Goal: Navigation & Orientation: Find specific page/section

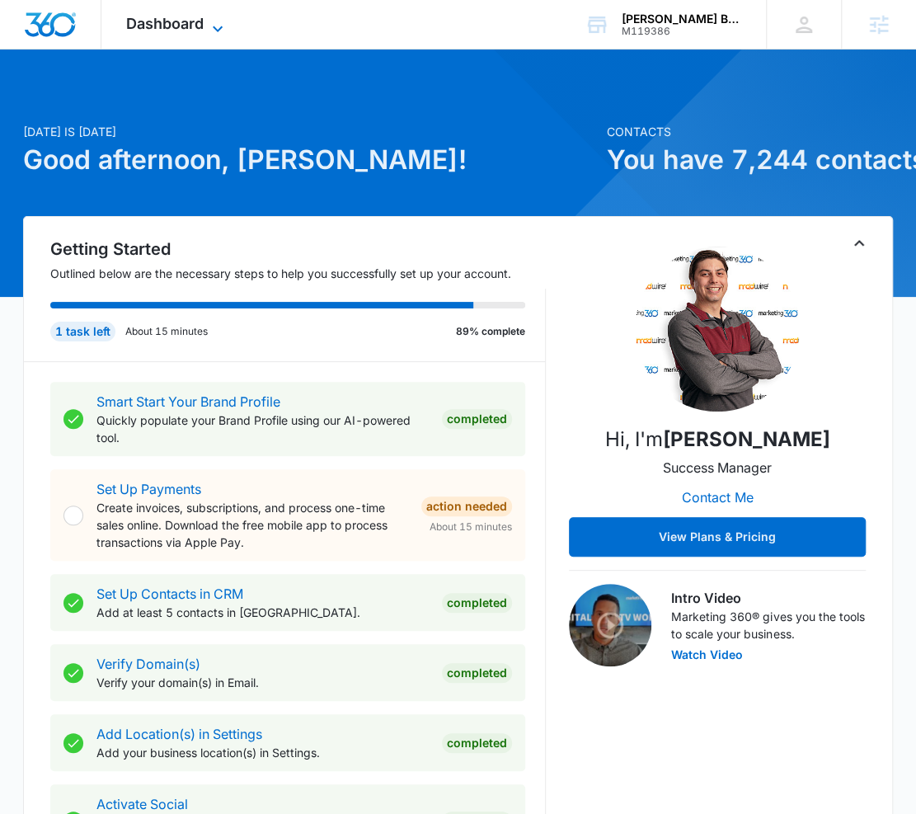
click at [194, 28] on span "Dashboard" at bounding box center [165, 23] width 78 height 17
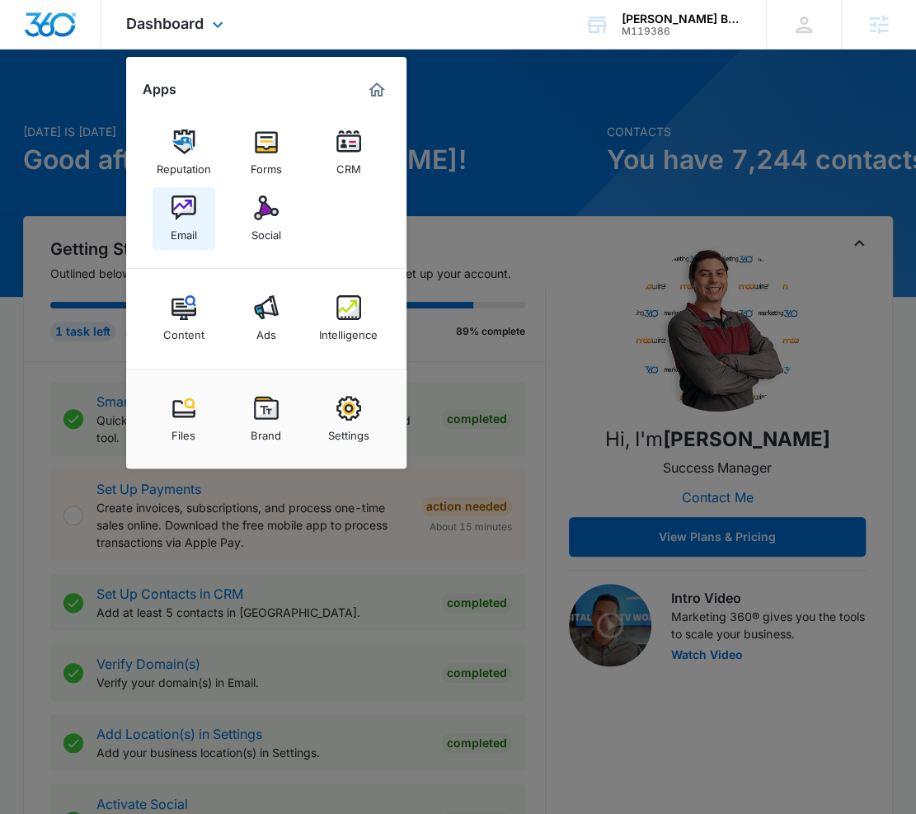
click at [190, 228] on div "Email" at bounding box center [184, 230] width 26 height 21
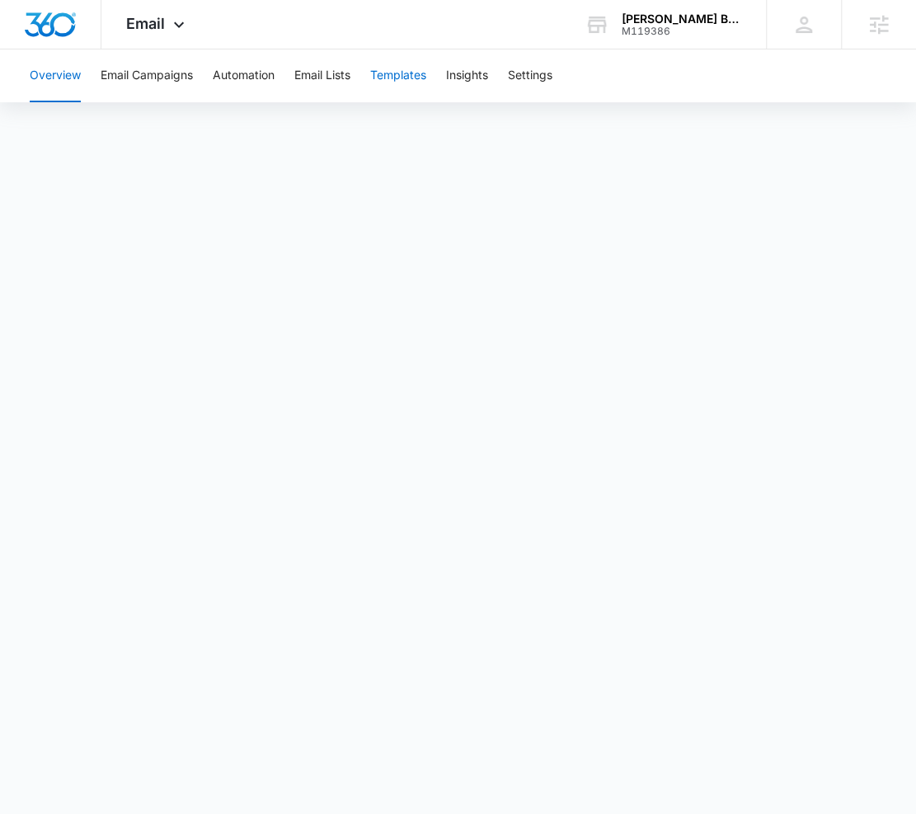
click at [398, 91] on button "Templates" at bounding box center [398, 75] width 56 height 53
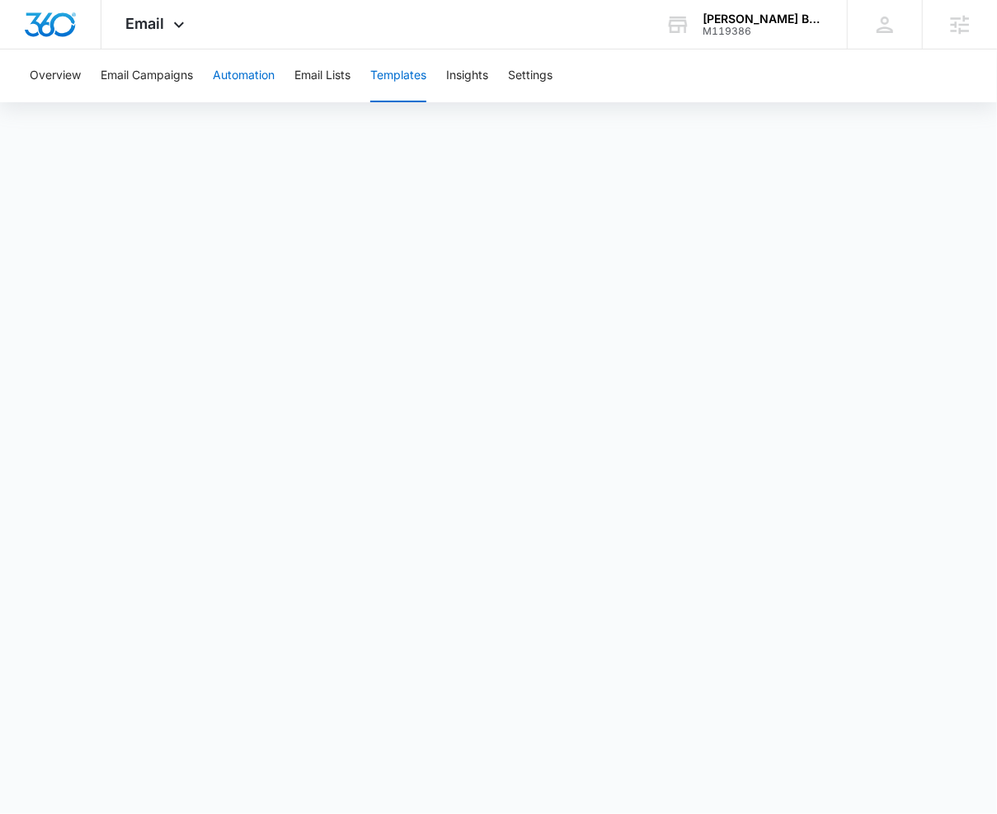
click at [247, 86] on button "Automation" at bounding box center [244, 75] width 62 height 53
click at [397, 85] on button "Templates" at bounding box center [398, 75] width 56 height 53
click at [171, 14] on div "Email Apps Reputation Forms CRM Email Social Content Ads Intelligence Files Bra…" at bounding box center [157, 24] width 112 height 49
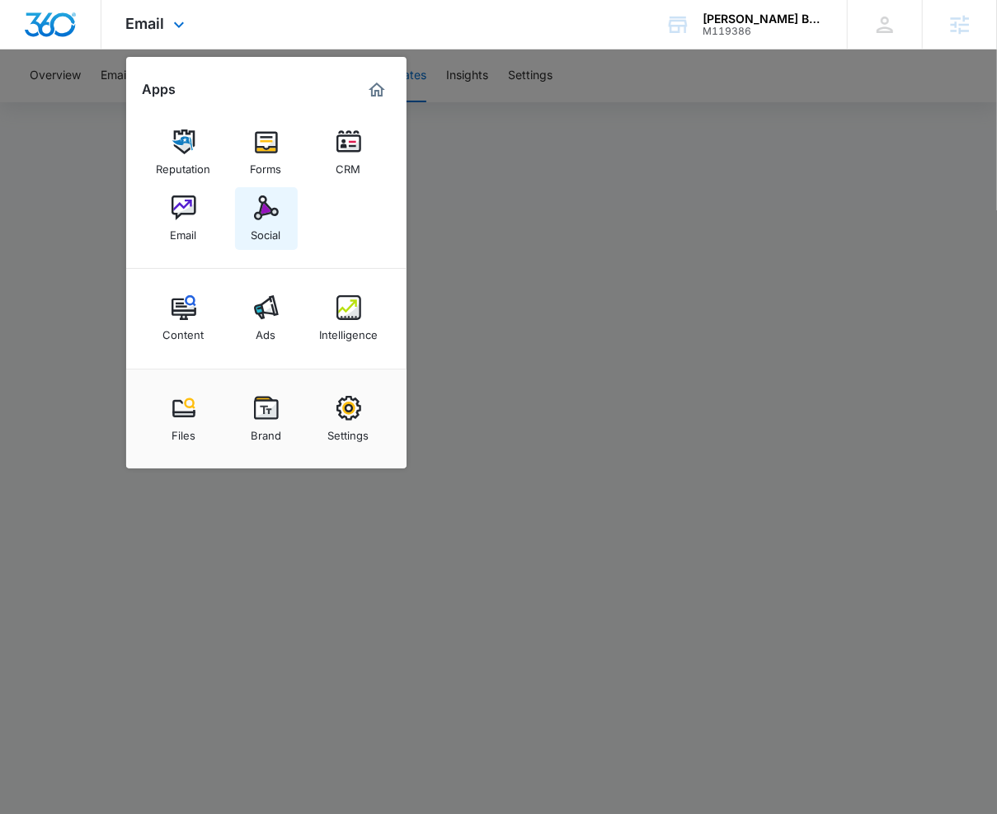
click at [252, 222] on div "Social" at bounding box center [266, 230] width 30 height 21
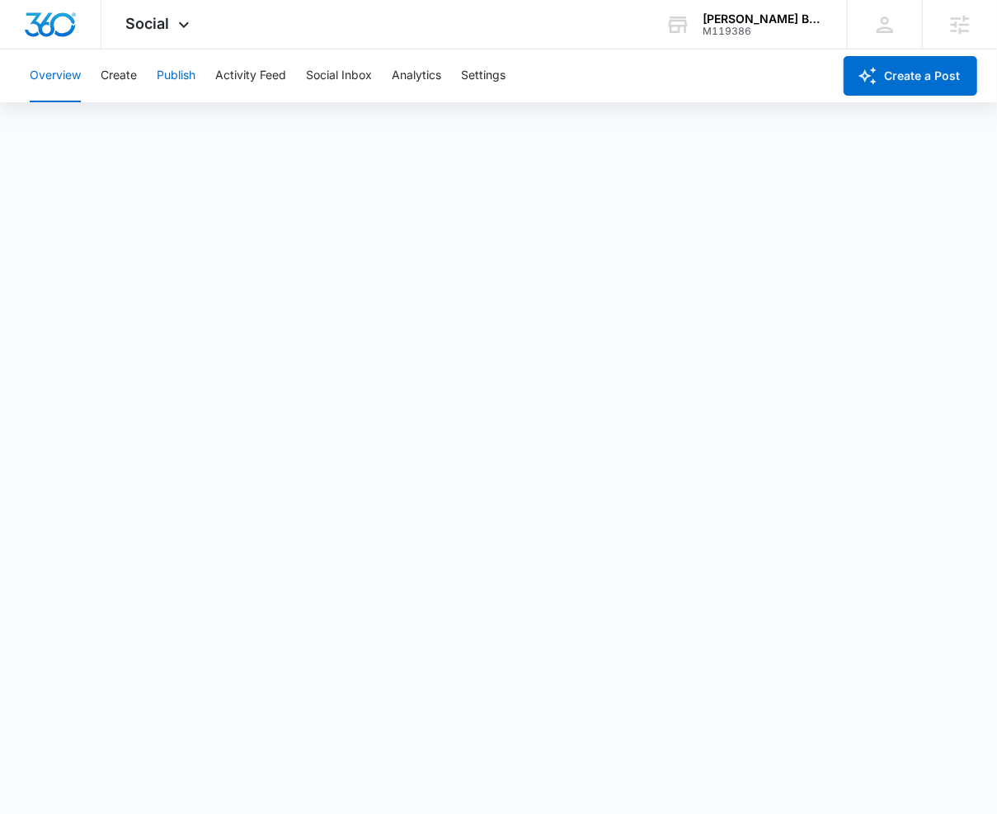
click at [168, 80] on button "Publish" at bounding box center [176, 75] width 39 height 53
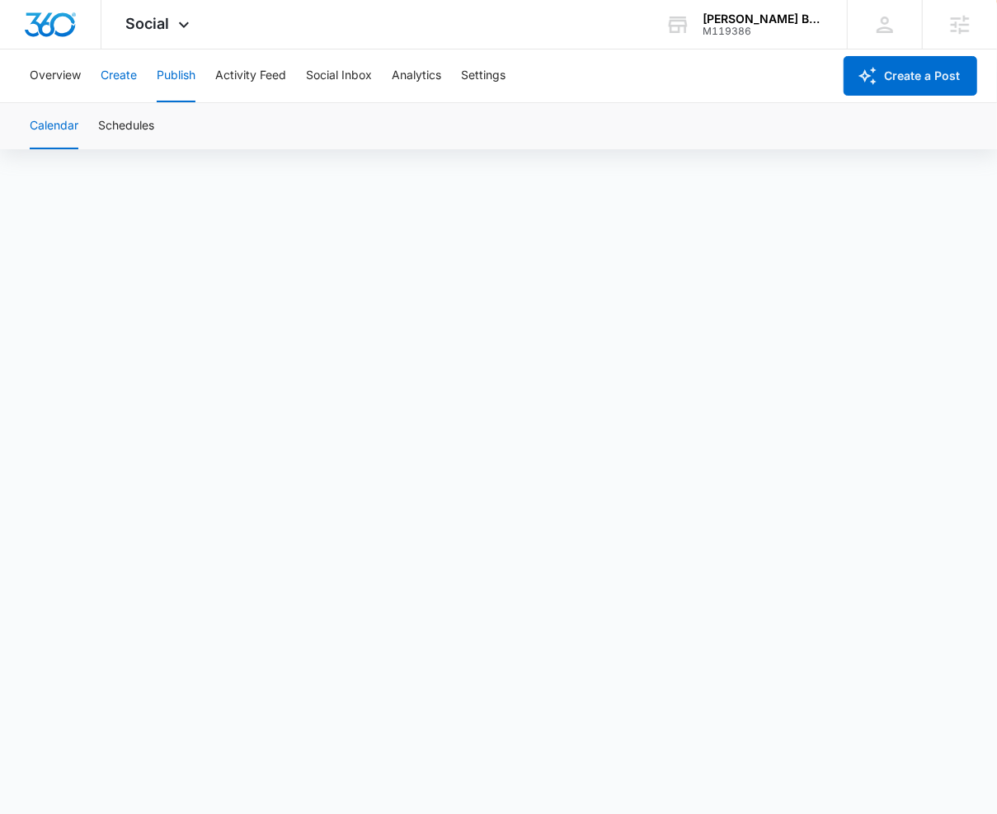
click at [106, 78] on button "Create" at bounding box center [119, 75] width 36 height 53
